Goal: Transaction & Acquisition: Purchase product/service

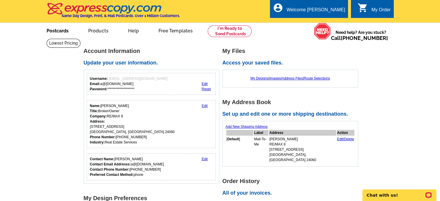
click at [66, 31] on link "Postcards" at bounding box center [57, 30] width 40 height 14
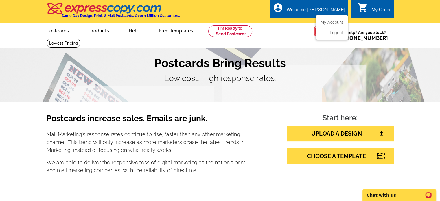
drag, startPoint x: 299, startPoint y: 3, endPoint x: 304, endPoint y: 4, distance: 4.9
click at [299, 3] on div "account_circle Welcome Amy My Account Logout" at bounding box center [309, 9] width 78 height 18
click at [332, 22] on link "My Account" at bounding box center [330, 22] width 25 height 5
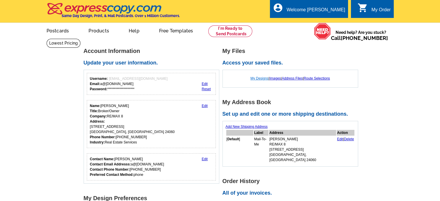
click at [255, 77] on link "My Designs" at bounding box center [259, 78] width 18 height 4
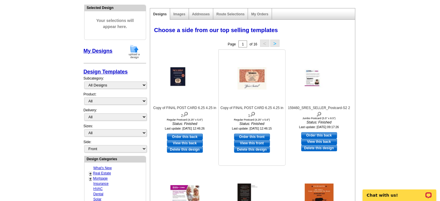
scroll to position [67, 0]
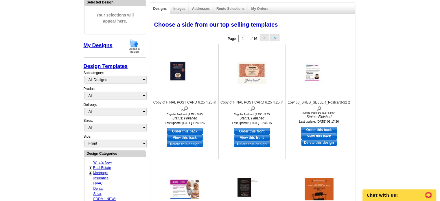
click at [247, 130] on link "Order this front" at bounding box center [252, 131] width 36 height 6
select select "1"
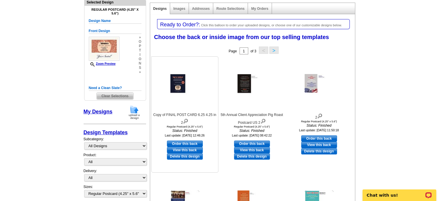
click at [184, 143] on link "Order this back" at bounding box center [185, 143] width 36 height 6
select select "front"
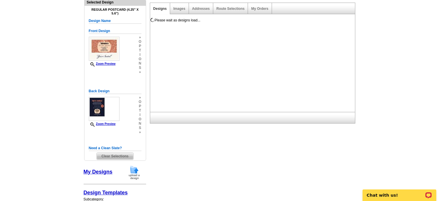
scroll to position [0, 0]
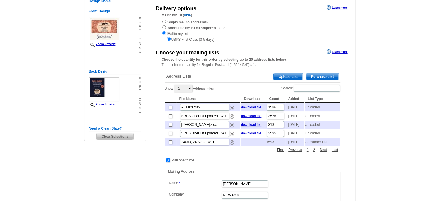
scroll to position [67, 0]
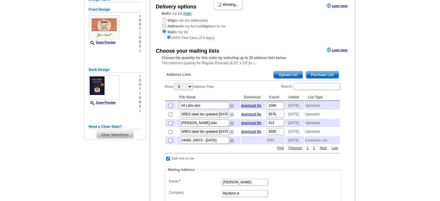
click at [287, 78] on span "Upload List" at bounding box center [287, 74] width 29 height 7
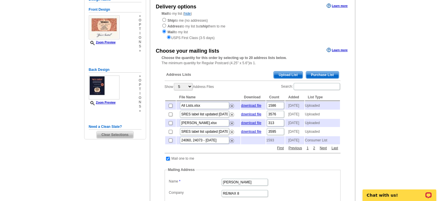
scroll to position [94, 0]
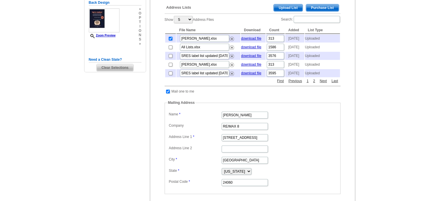
scroll to position [135, 0]
click at [182, 103] on div "Address Lists Purchase List Upload List Show 5 10 25 50 100 Address Files Searc…" at bounding box center [252, 109] width 181 height 220
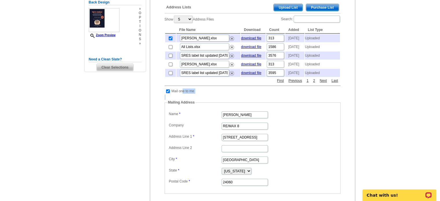
scroll to position [0, 0]
click at [166, 93] on input "checkbox" at bounding box center [168, 91] width 4 height 4
checkbox input "false"
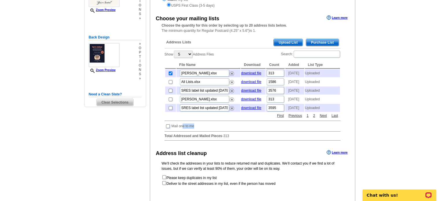
scroll to position [140, 0]
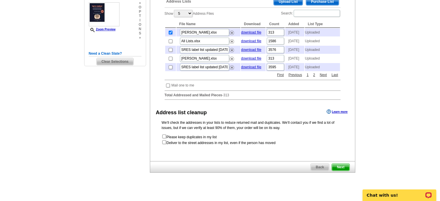
click at [339, 170] on span "Next" at bounding box center [339, 167] width 17 height 7
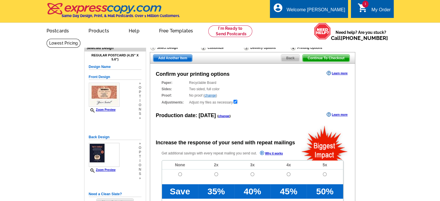
radio input "false"
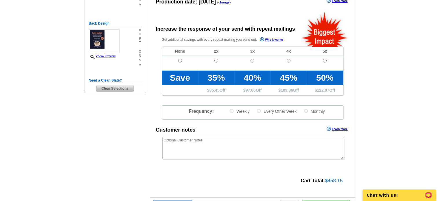
scroll to position [135, 0]
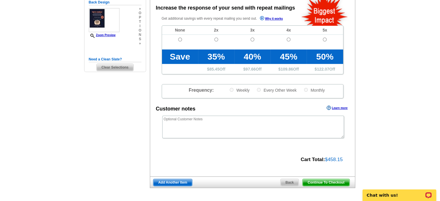
click at [338, 180] on span "Continue To Checkout" at bounding box center [325, 182] width 47 height 7
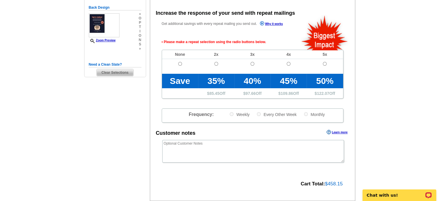
scroll to position [129, 0]
click at [178, 68] on span at bounding box center [180, 70] width 36 height 7
click at [179, 65] on input "radio" at bounding box center [180, 64] width 4 height 4
radio input "true"
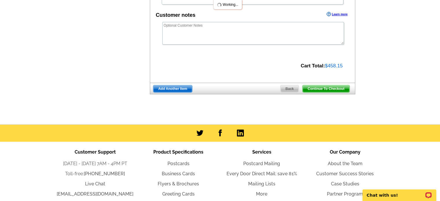
scroll to position [294, 0]
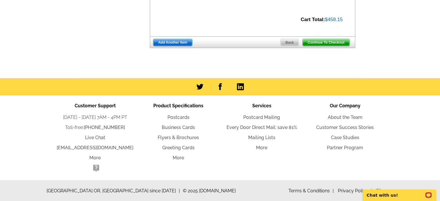
click at [331, 42] on span "Continue To Checkout" at bounding box center [325, 42] width 47 height 7
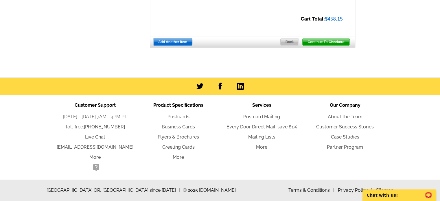
scroll to position [275, 0]
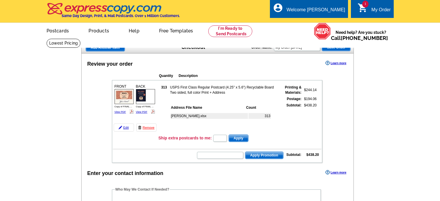
scroll to position [67, 0]
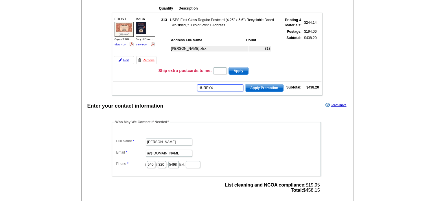
type input "HURRY40"
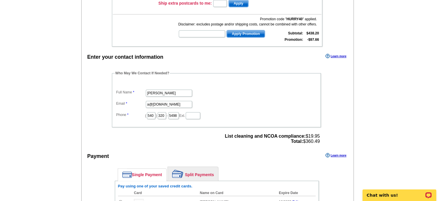
scroll to position [202, 0]
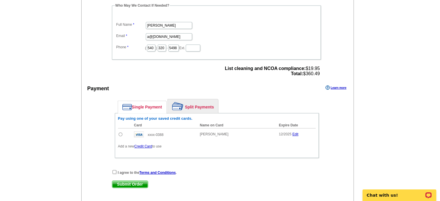
click at [121, 170] on strong "I agree to the Terms and Conditions ." at bounding box center [147, 172] width 59 height 4
click at [112, 169] on div "I agree to the Terms and Conditions ." at bounding box center [217, 172] width 210 height 6
click at [114, 170] on input "checkbox" at bounding box center [114, 172] width 4 height 4
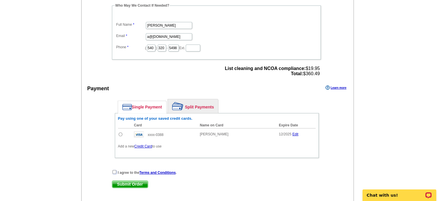
checkbox input "true"
click at [197, 105] on link "Split Payments" at bounding box center [193, 106] width 50 height 14
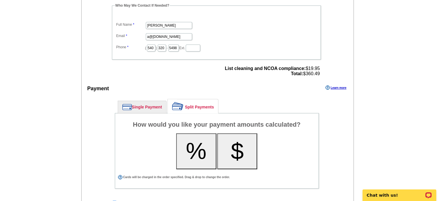
click at [140, 106] on link "Single Payment" at bounding box center [142, 107] width 48 height 12
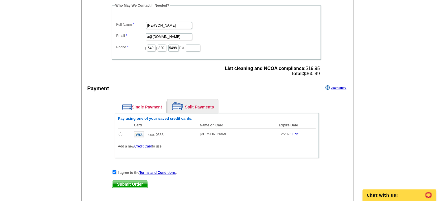
click at [142, 144] on link "Credit Card" at bounding box center [143, 146] width 18 height 4
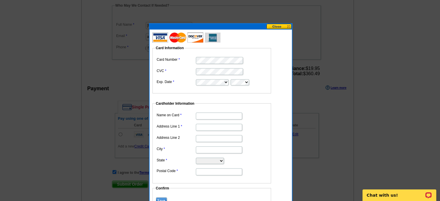
click at [201, 115] on input "Name on Card" at bounding box center [219, 115] width 46 height 7
type input "[PERSON_NAME]"
type input "[STREET_ADDRESS]"
type input "[GEOGRAPHIC_DATA]"
select select "VA"
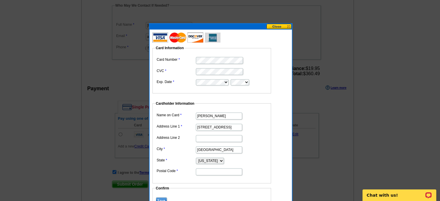
type input "24060"
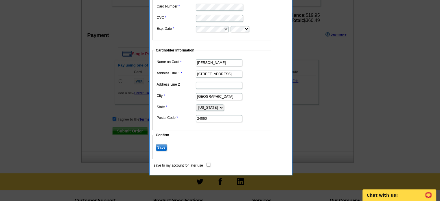
scroll to position [270, 0]
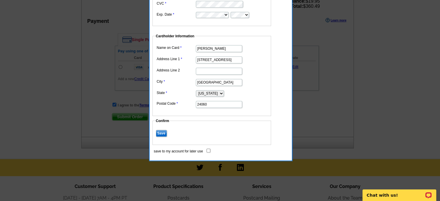
click at [163, 133] on input "Save" at bounding box center [161, 133] width 11 height 7
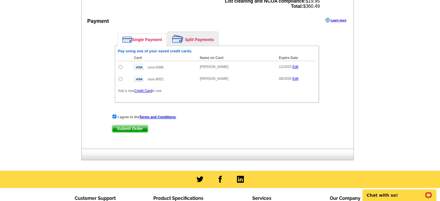
click at [130, 73] on td at bounding box center [124, 79] width 13 height 12
click at [120, 77] on input "radio" at bounding box center [120, 79] width 4 height 4
radio input "true"
click at [131, 126] on span "Submit Order" at bounding box center [130, 128] width 36 height 7
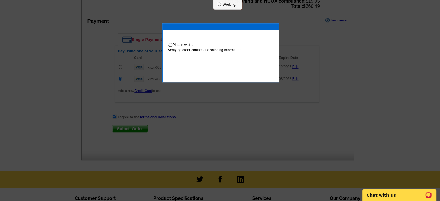
scroll to position [299, 0]
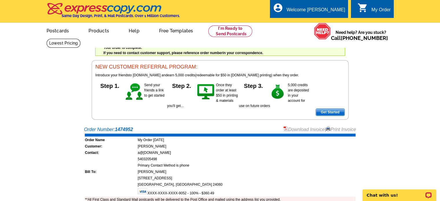
click at [338, 128] on link "Print Invoice" at bounding box center [340, 129] width 30 height 5
